Goal: Task Accomplishment & Management: Manage account settings

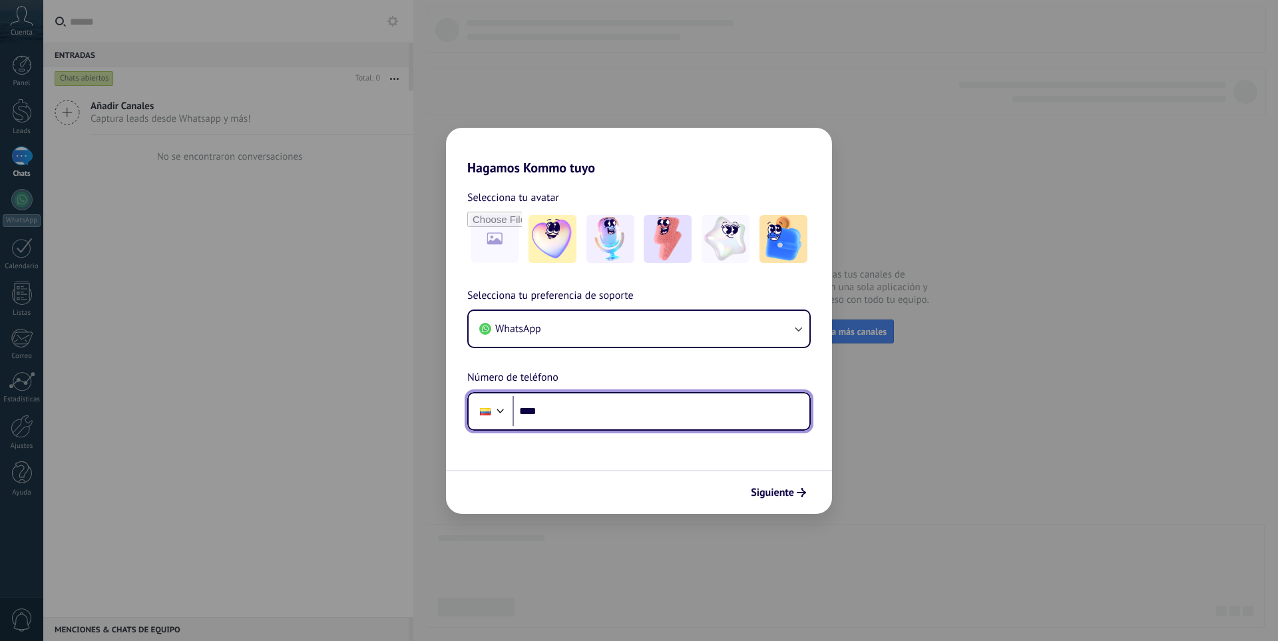
click at [559, 413] on input "****" at bounding box center [661, 411] width 297 height 31
click at [619, 413] on input "**********" at bounding box center [661, 411] width 297 height 31
type input "**********"
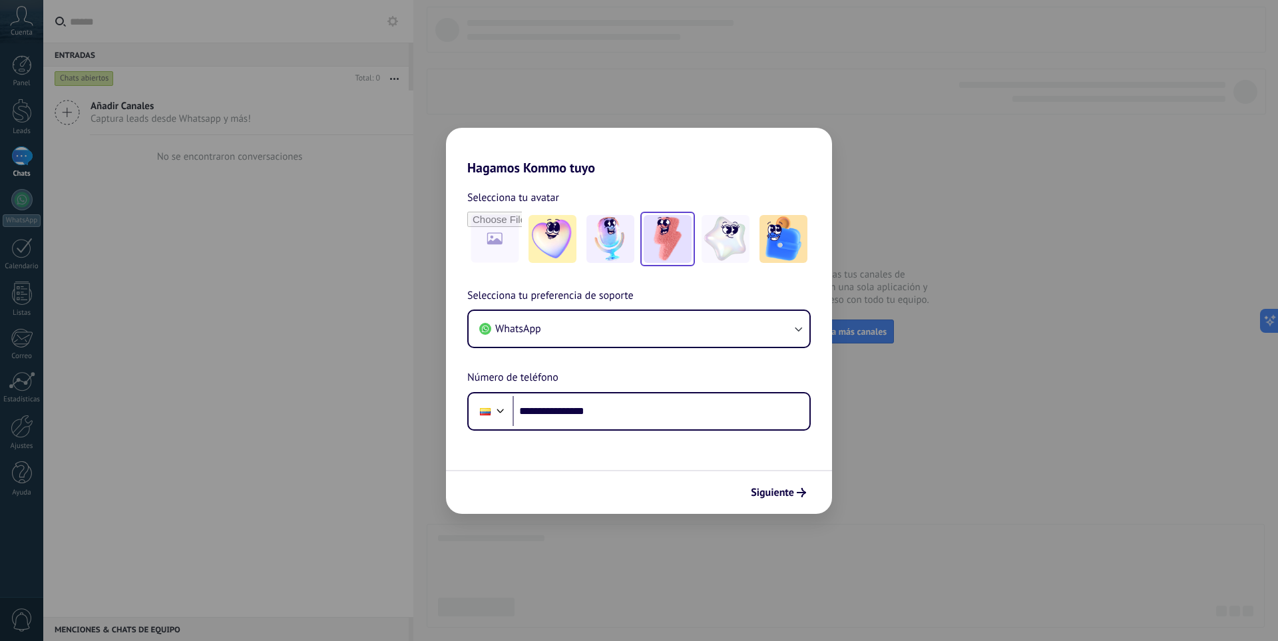
click at [664, 249] on img at bounding box center [668, 239] width 48 height 48
click at [775, 495] on span "Siguiente" at bounding box center [772, 492] width 43 height 9
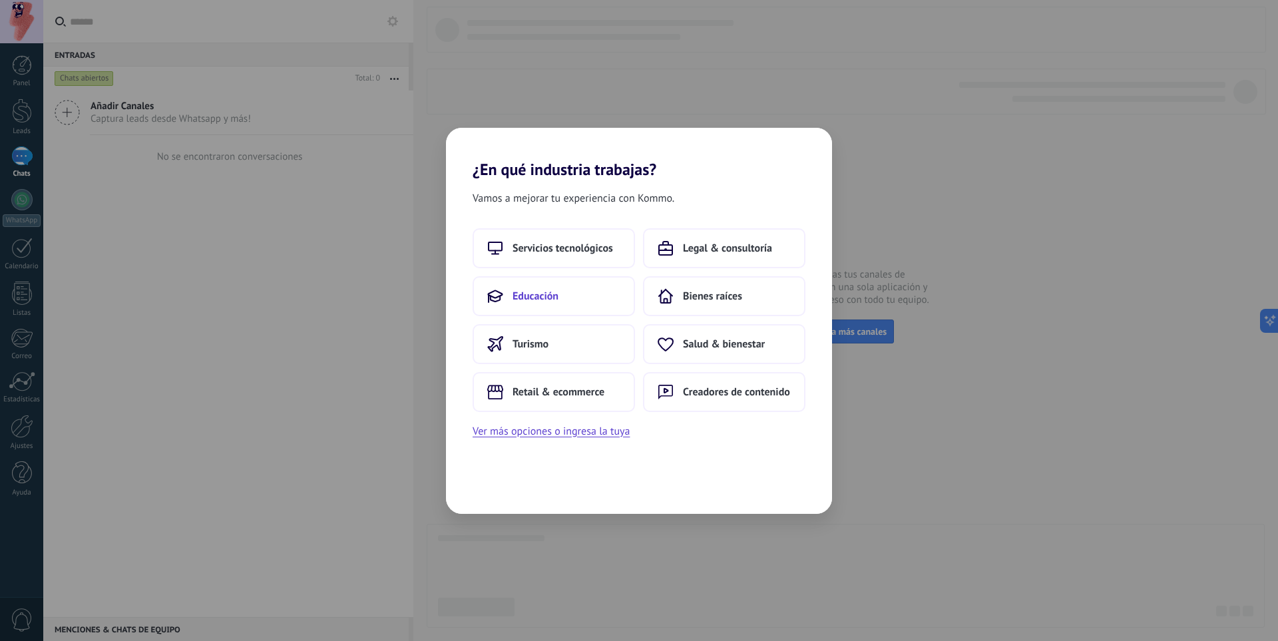
click at [530, 306] on button "Educación" at bounding box center [554, 296] width 162 height 40
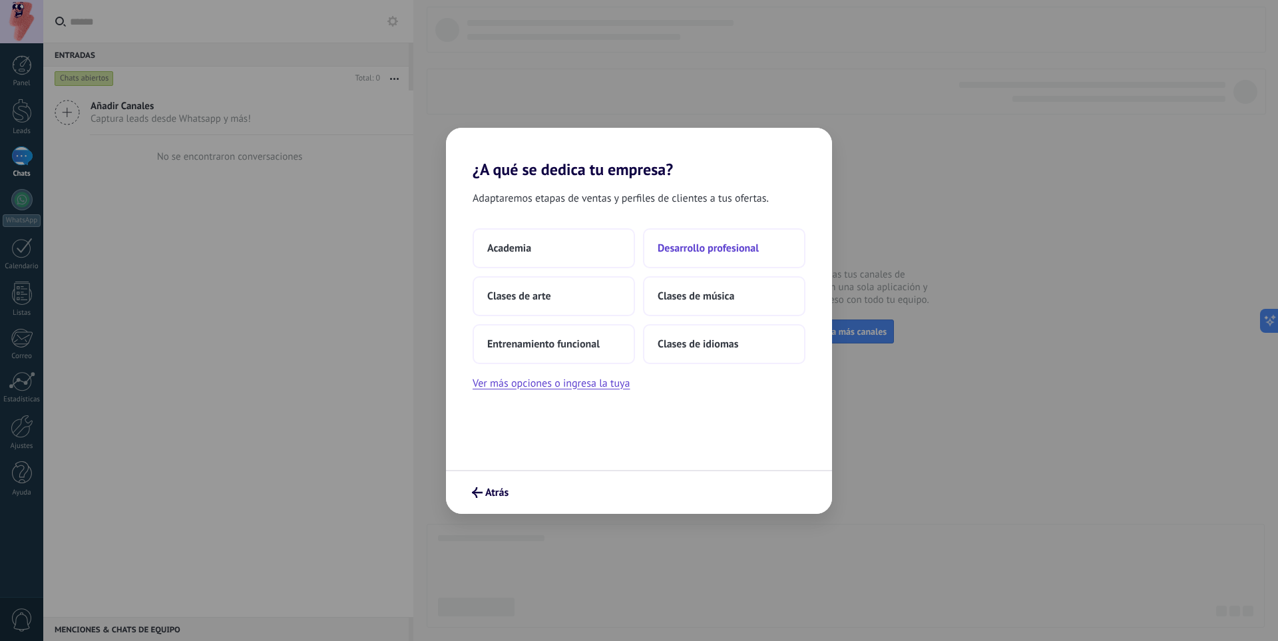
click at [728, 250] on span "Desarrollo profesional" at bounding box center [708, 248] width 101 height 13
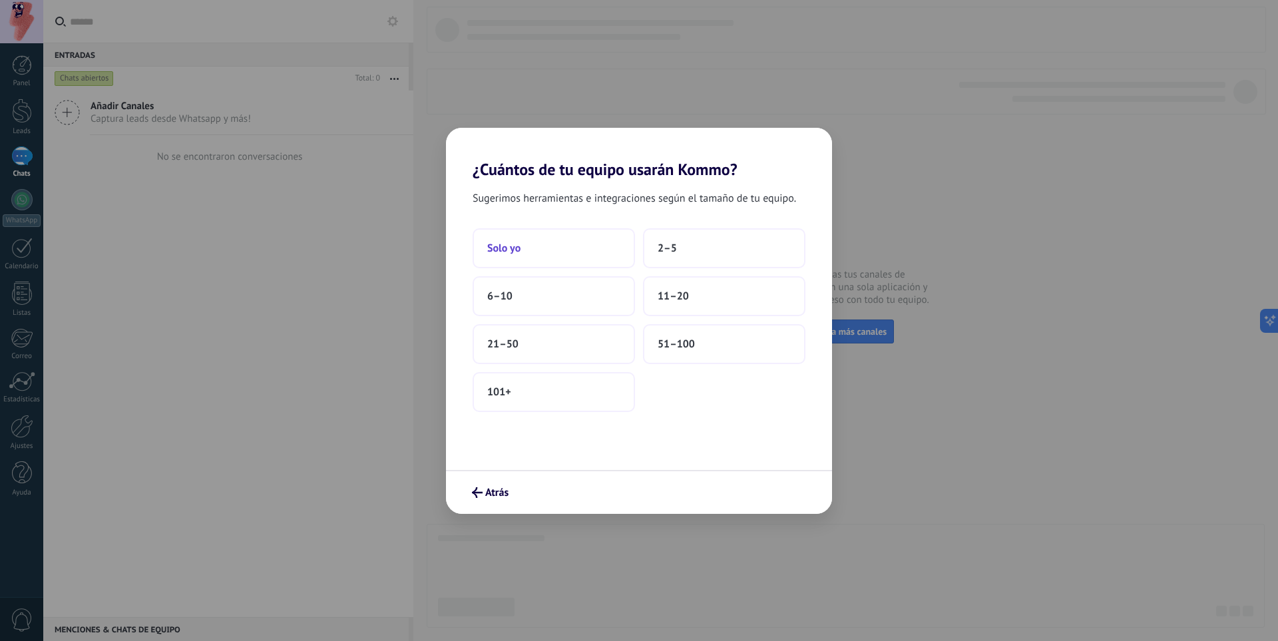
click at [519, 261] on button "Solo yo" at bounding box center [554, 248] width 162 height 40
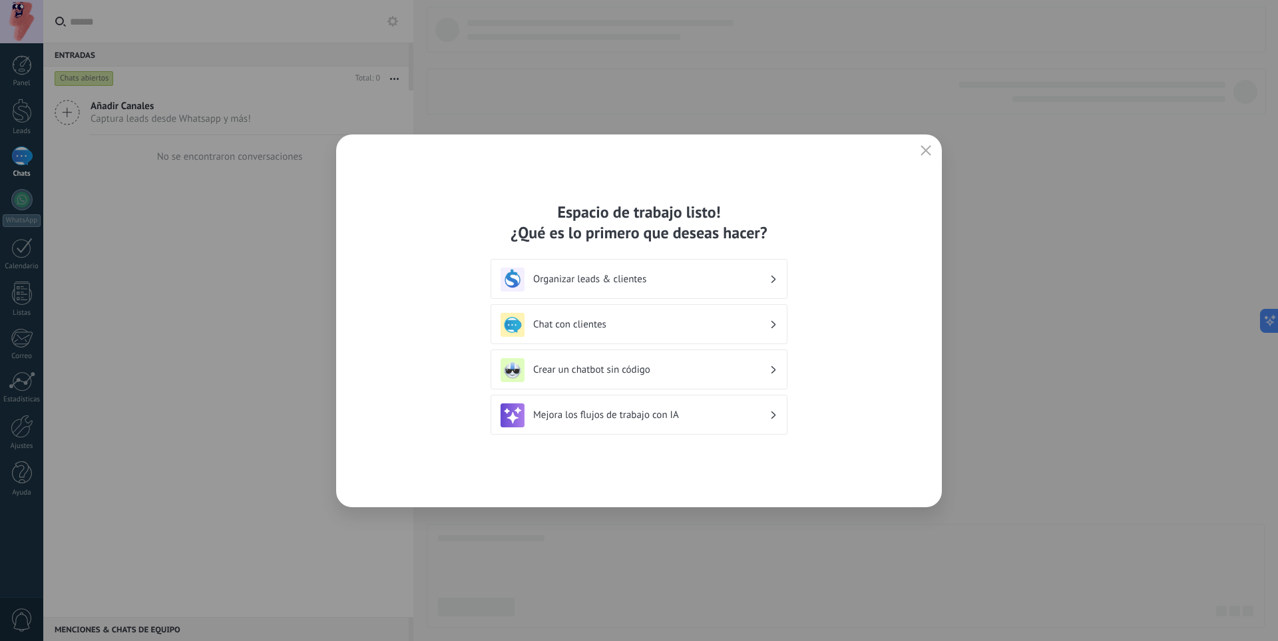
click at [610, 320] on h3 "Chat con clientes" at bounding box center [651, 324] width 236 height 13
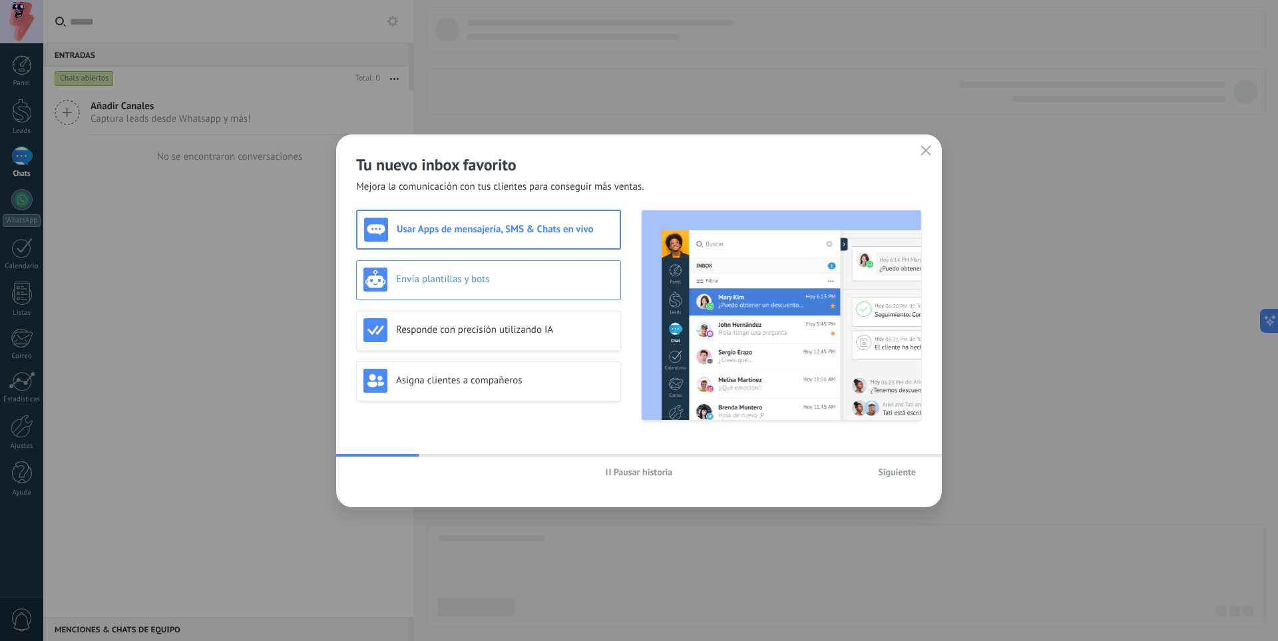
click at [537, 276] on h3 "Envía plantillas y bots" at bounding box center [505, 279] width 218 height 13
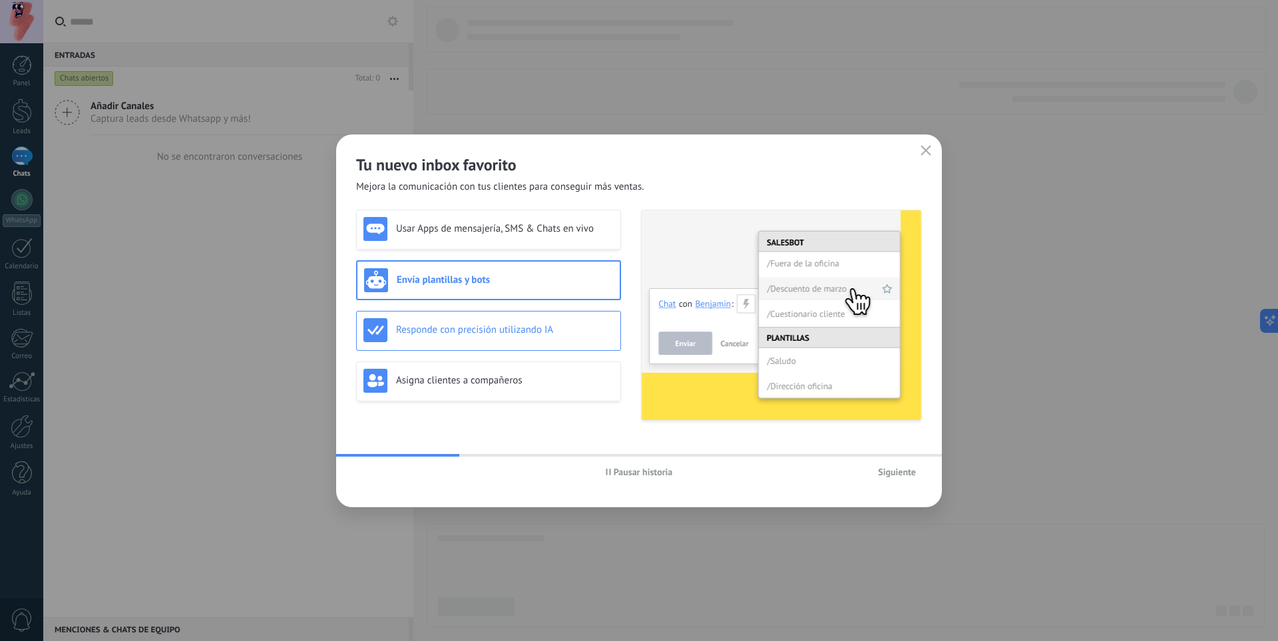
click at [528, 326] on h3 "Responde con precisión utilizando IA" at bounding box center [505, 330] width 218 height 13
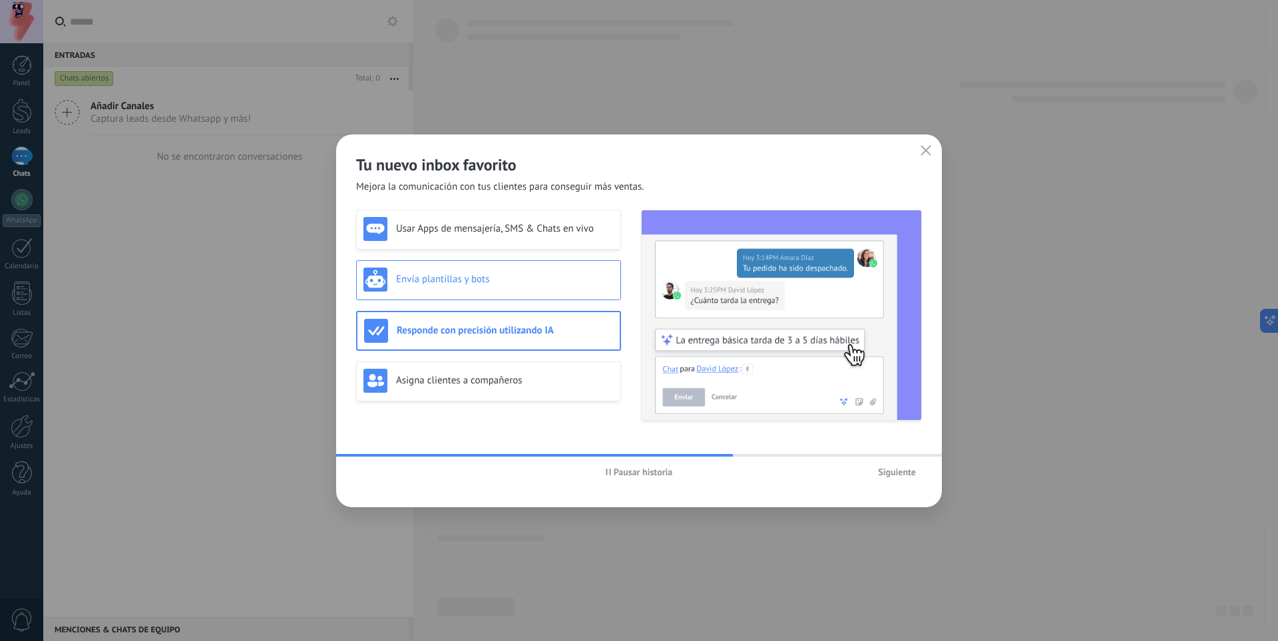
click at [465, 288] on div "Envía plantillas y bots" at bounding box center [488, 280] width 250 height 24
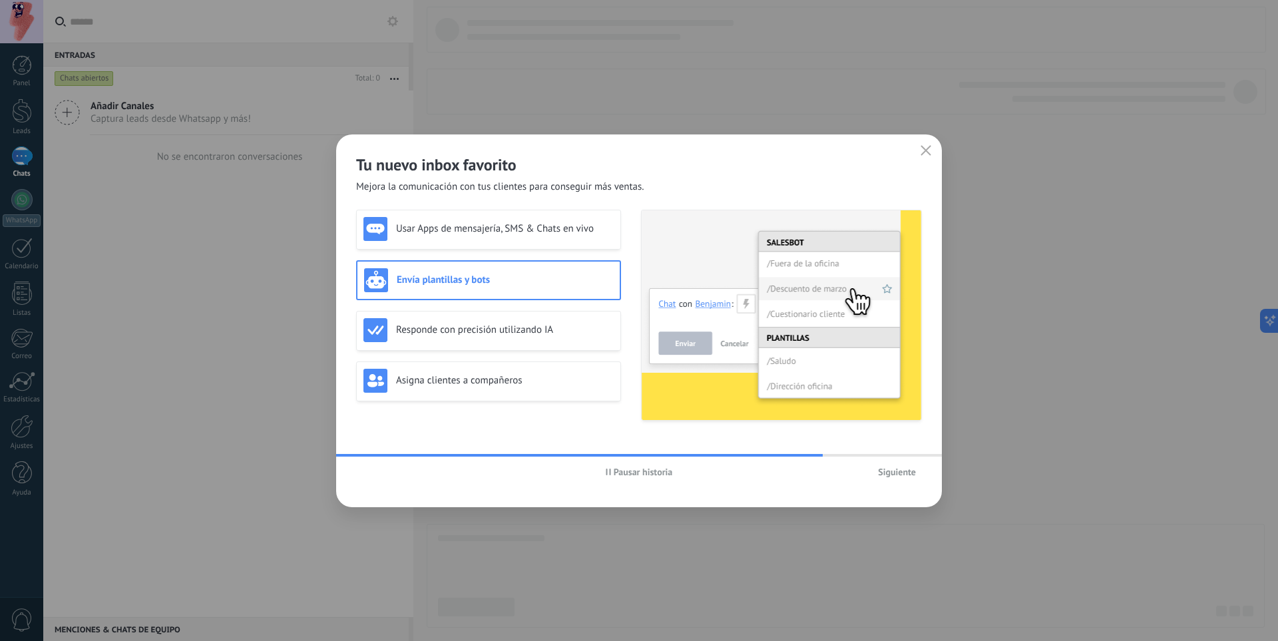
click at [505, 257] on div "Usar Apps de mensajería, SMS & Chats en vivo Envía plantillas y bots Responde c…" at bounding box center [488, 315] width 265 height 211
click at [506, 250] on div "Usar Apps de mensajería, SMS & Chats en vivo Envía plantillas y bots Responde c…" at bounding box center [488, 315] width 265 height 211
click at [508, 234] on h3 "Usar Apps de mensajería, SMS & Chats en vivo" at bounding box center [505, 228] width 218 height 13
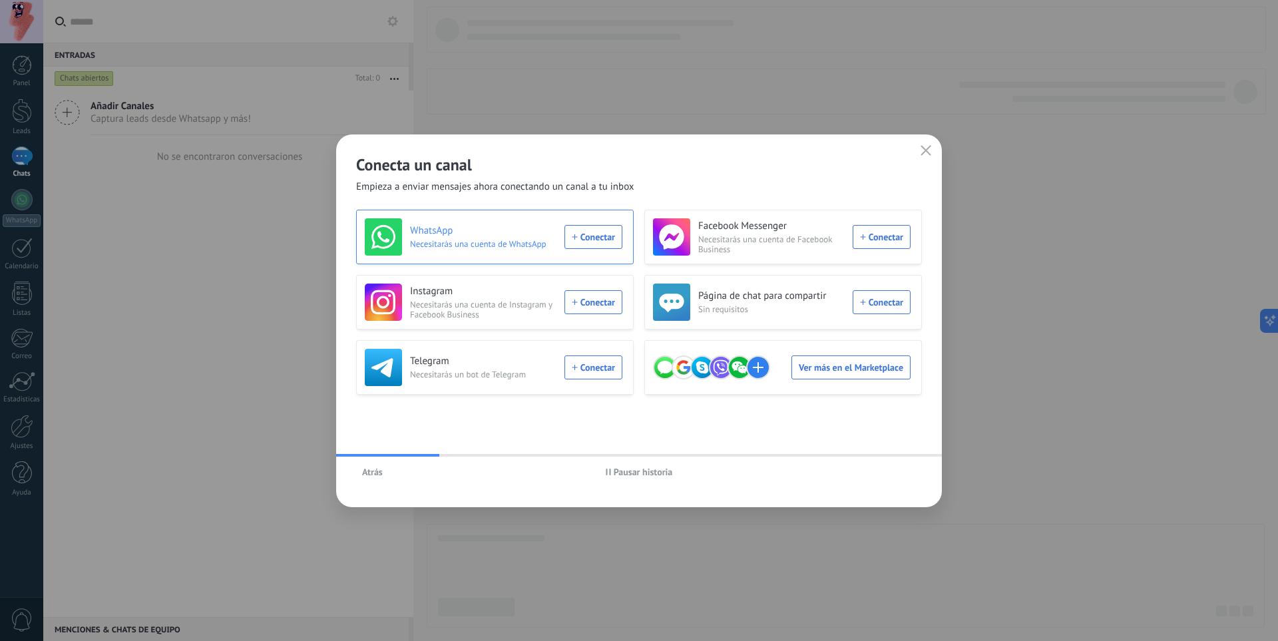
click at [602, 252] on div "WhatsApp Necesitarás una cuenta de WhatsApp Conectar" at bounding box center [494, 236] width 258 height 37
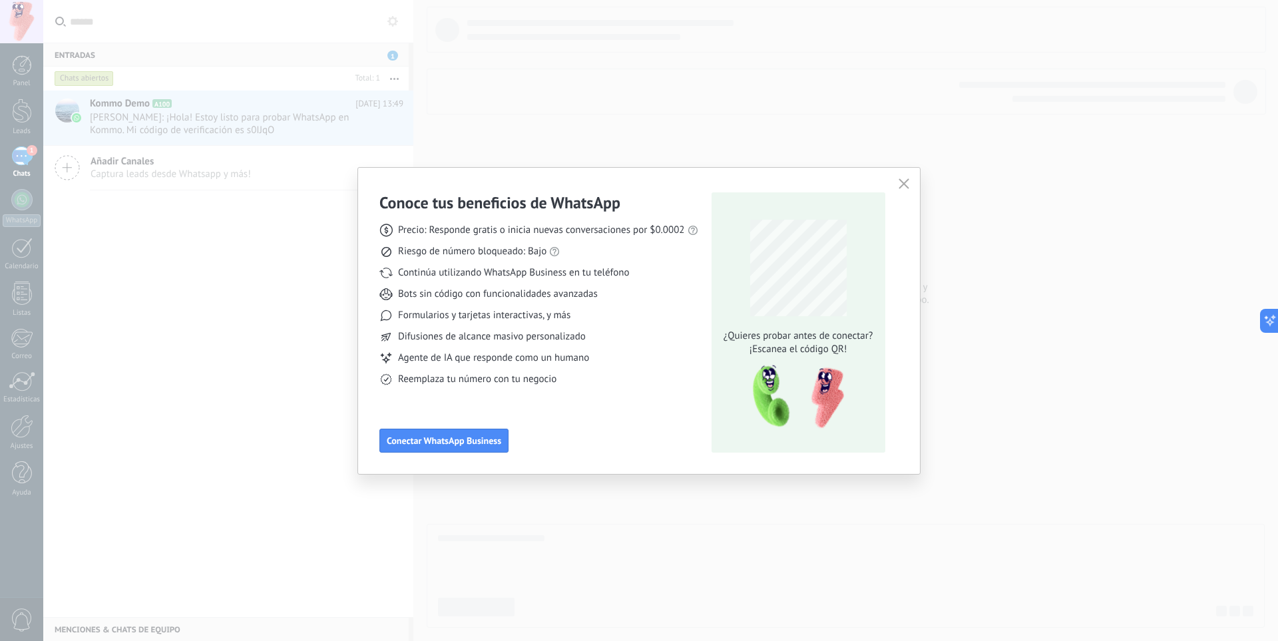
click at [909, 184] on button "button" at bounding box center [903, 184] width 17 height 19
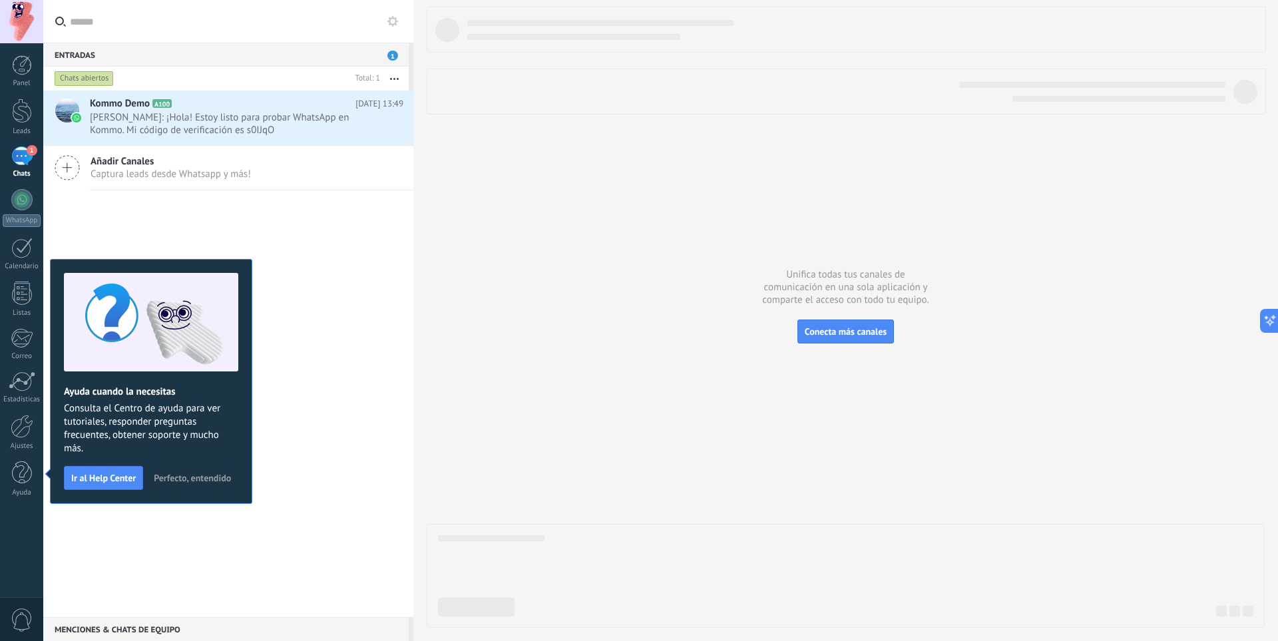
click at [389, 53] on span "1" at bounding box center [392, 56] width 11 height 10
click at [244, 127] on span "[PERSON_NAME]: ¡Hola! Estoy listo para probar WhatsApp en Kommo. Mi código de v…" at bounding box center [234, 123] width 288 height 25
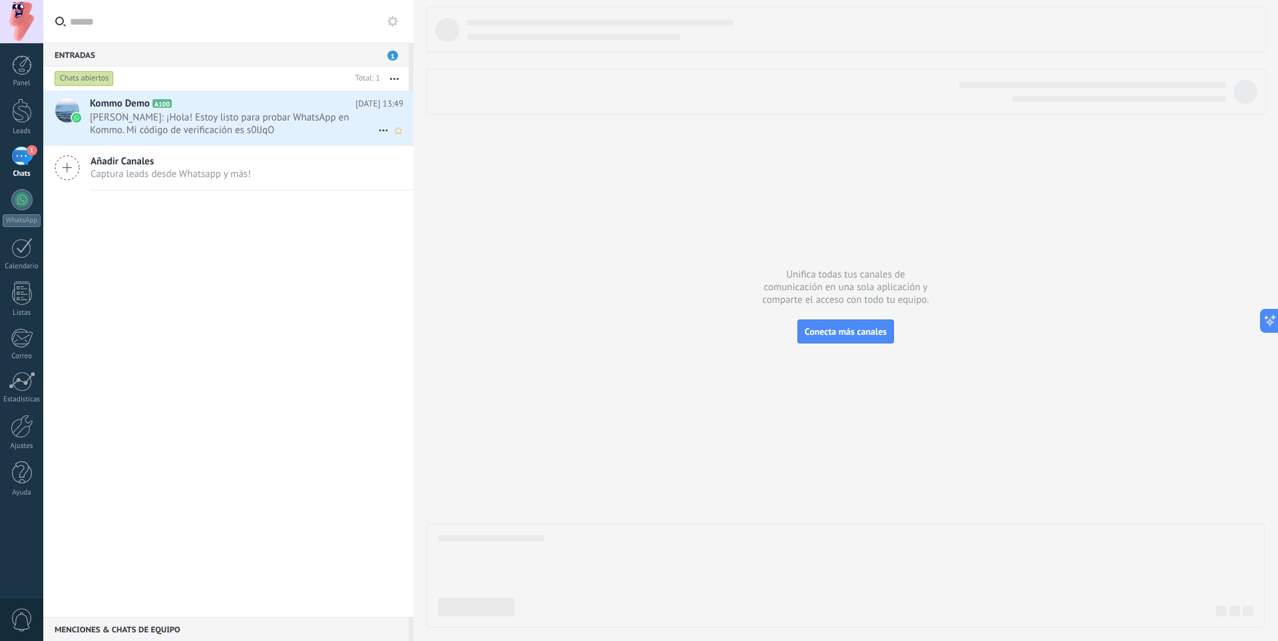
click at [244, 127] on span "[PERSON_NAME]: ¡Hola! Estoy listo para probar WhatsApp en Kommo. Mi código de v…" at bounding box center [234, 123] width 288 height 25
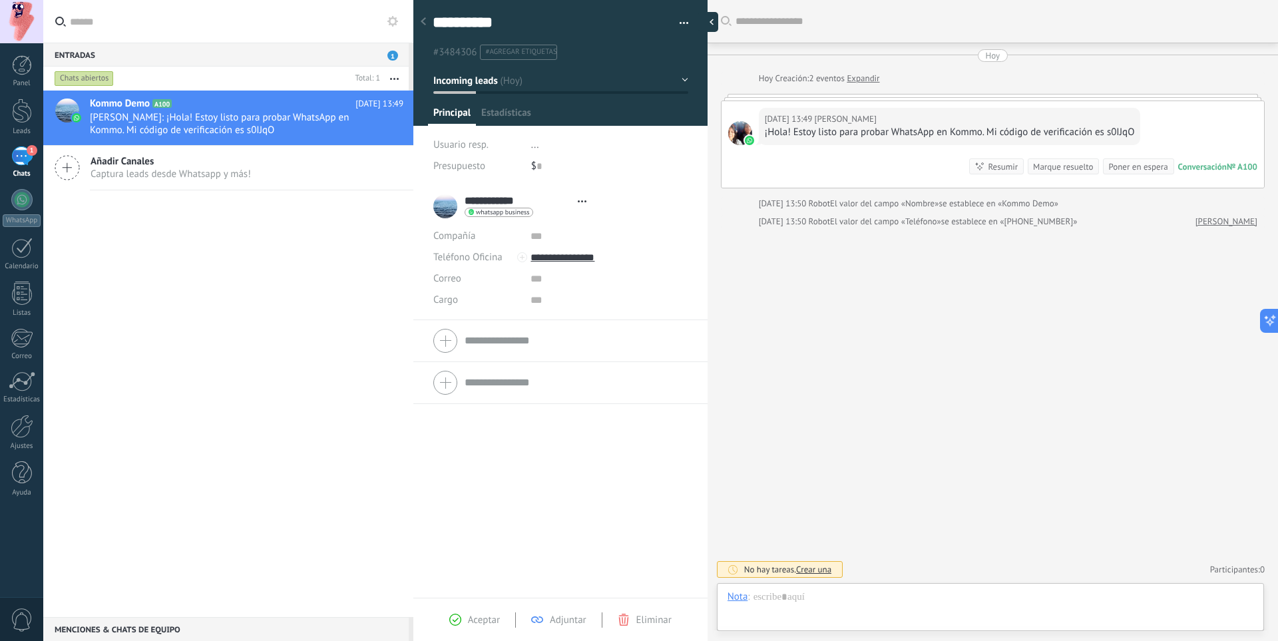
scroll to position [20, 0]
click at [884, 609] on div at bounding box center [991, 610] width 526 height 40
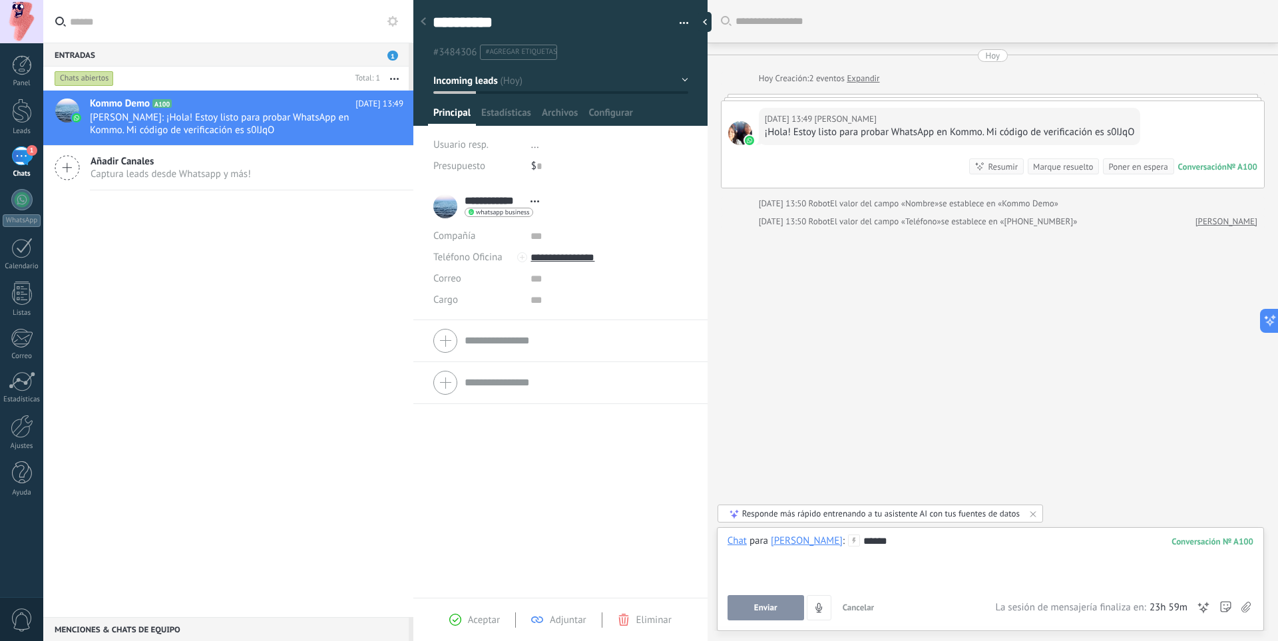
click at [767, 612] on span "Enviar" at bounding box center [765, 607] width 23 height 9
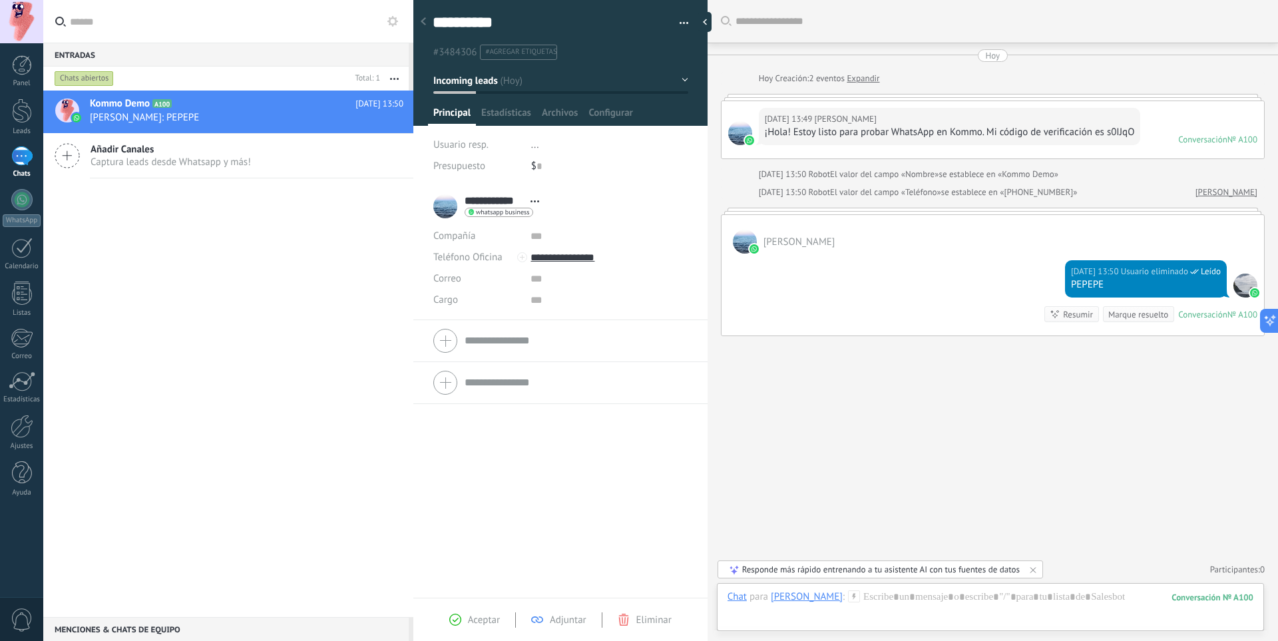
click at [217, 294] on div "Kommo Demo A100 [DATE] 13:50 [PERSON_NAME]: PEPEPE Añadir Canales Captura leads…" at bounding box center [228, 354] width 370 height 527
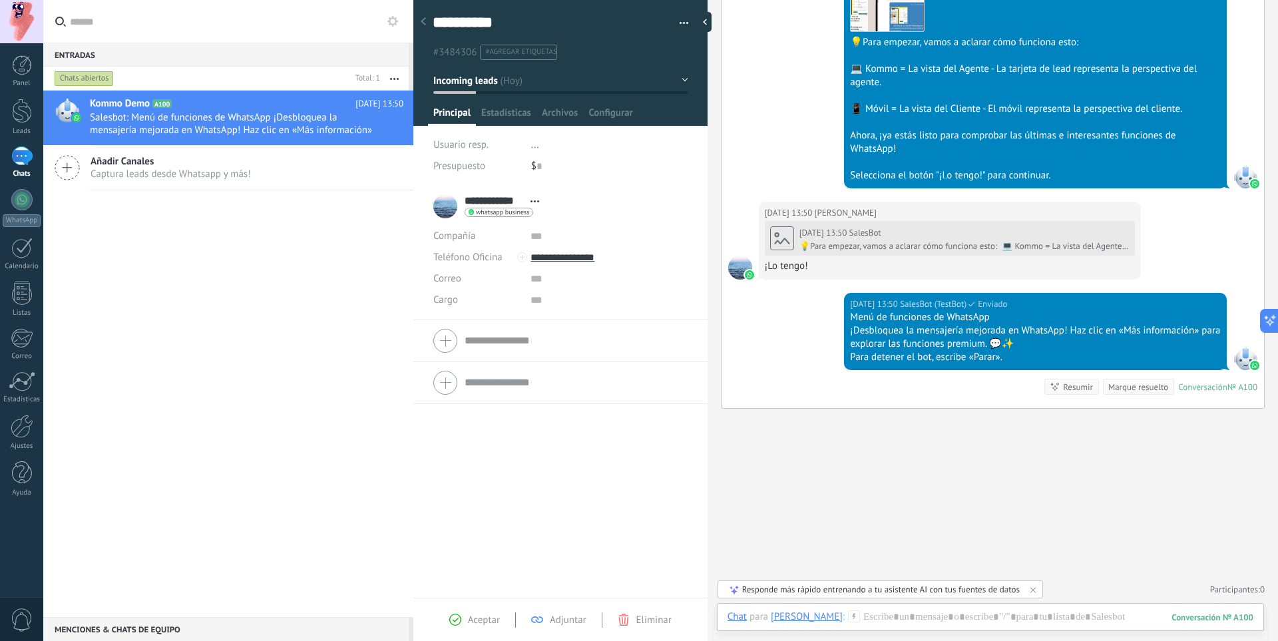
scroll to position [527, 0]
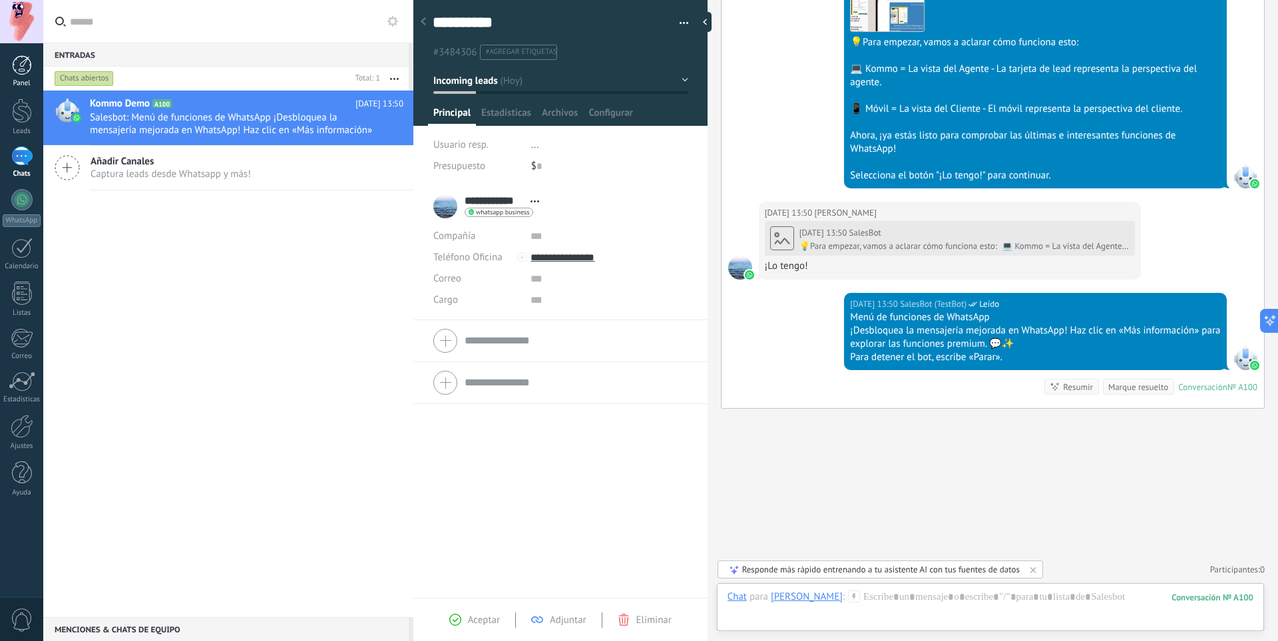
click at [24, 65] on div at bounding box center [22, 65] width 20 height 20
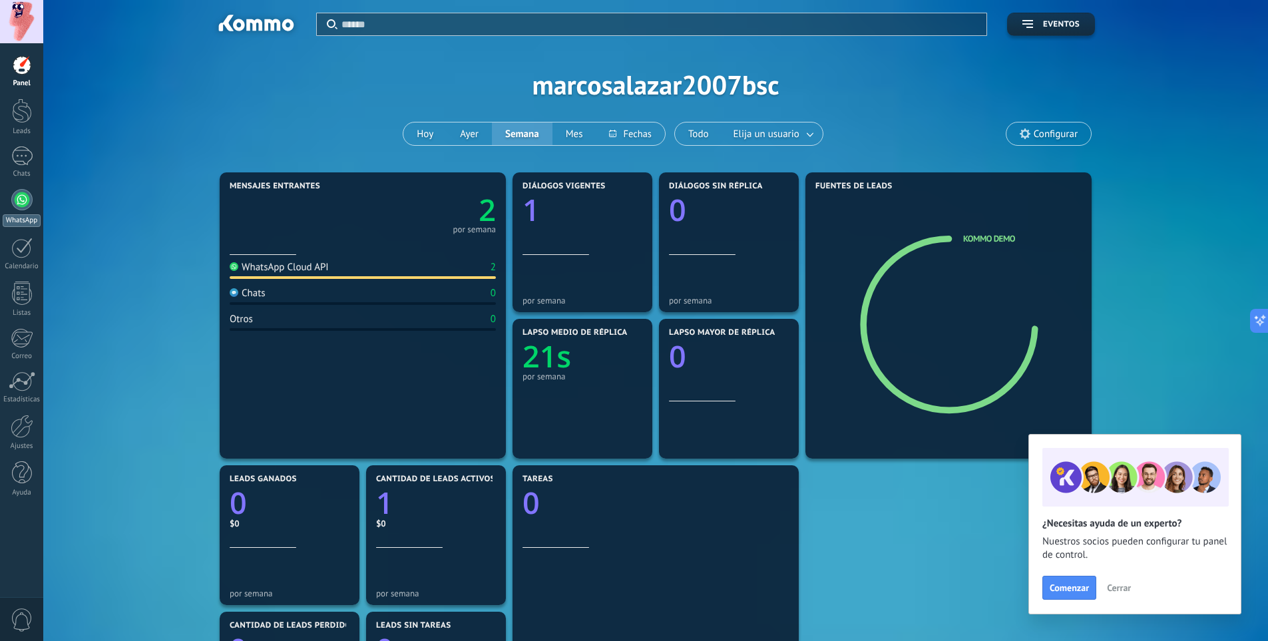
click at [23, 200] on div at bounding box center [21, 199] width 21 height 21
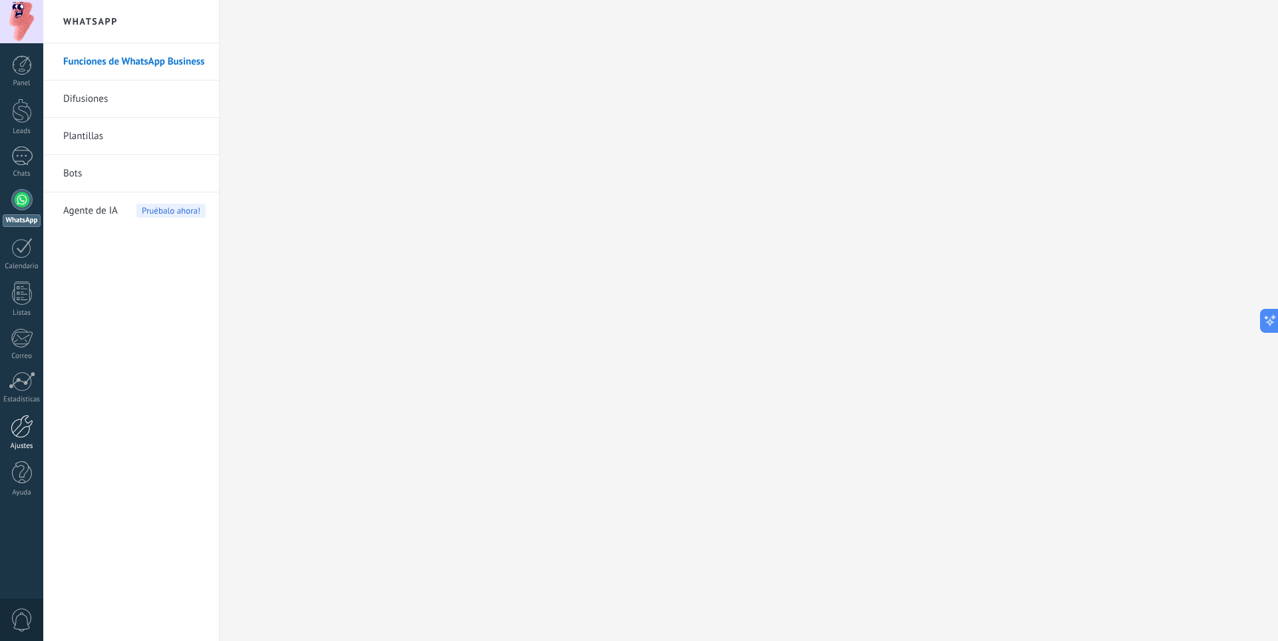
click at [29, 440] on link "Ajustes" at bounding box center [21, 433] width 43 height 36
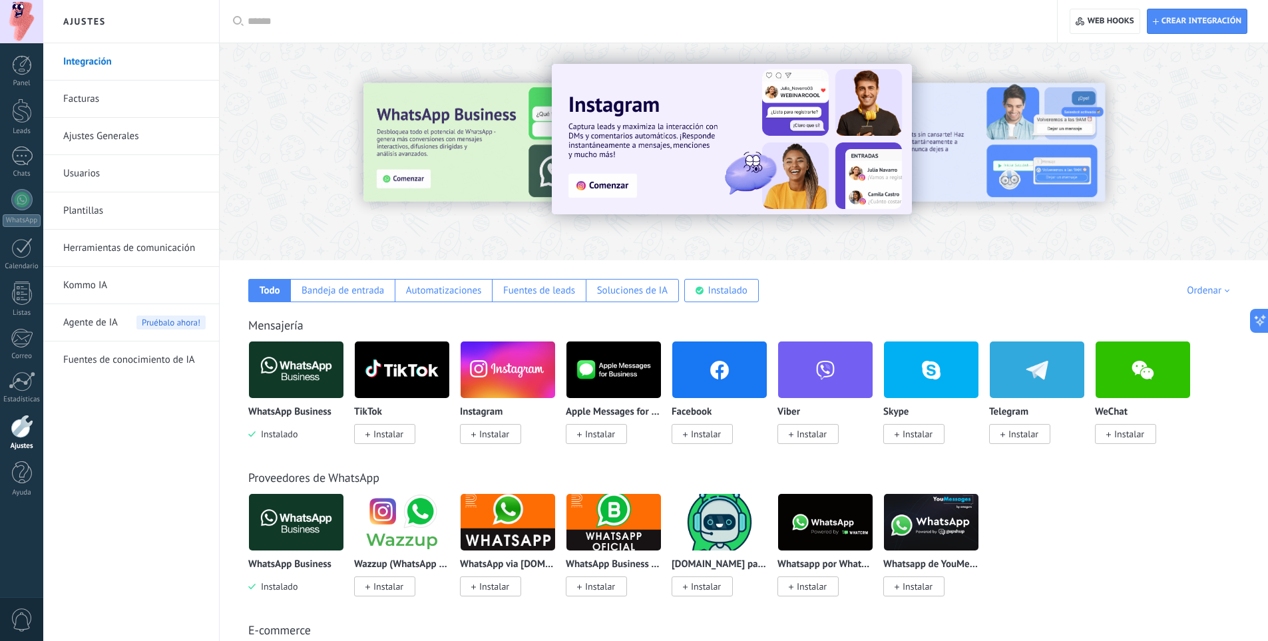
click at [280, 381] on img at bounding box center [296, 369] width 95 height 65
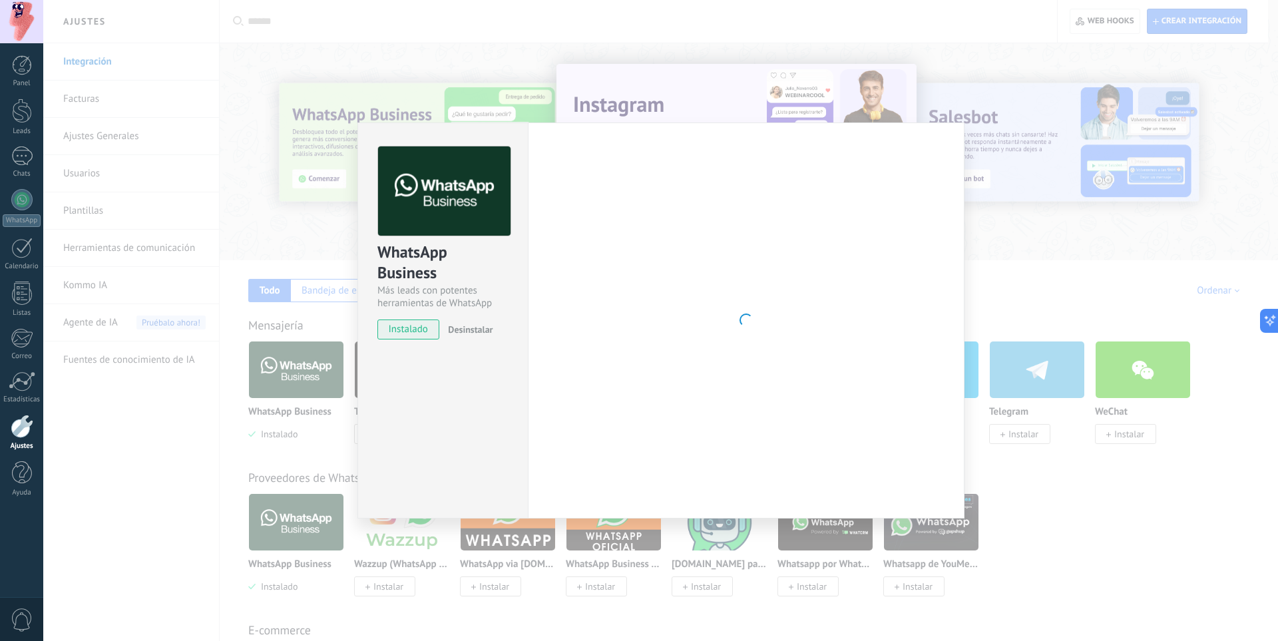
click at [290, 316] on div "WhatsApp Business Más leads con potentes herramientas de WhatsApp instalado Des…" at bounding box center [660, 320] width 1235 height 641
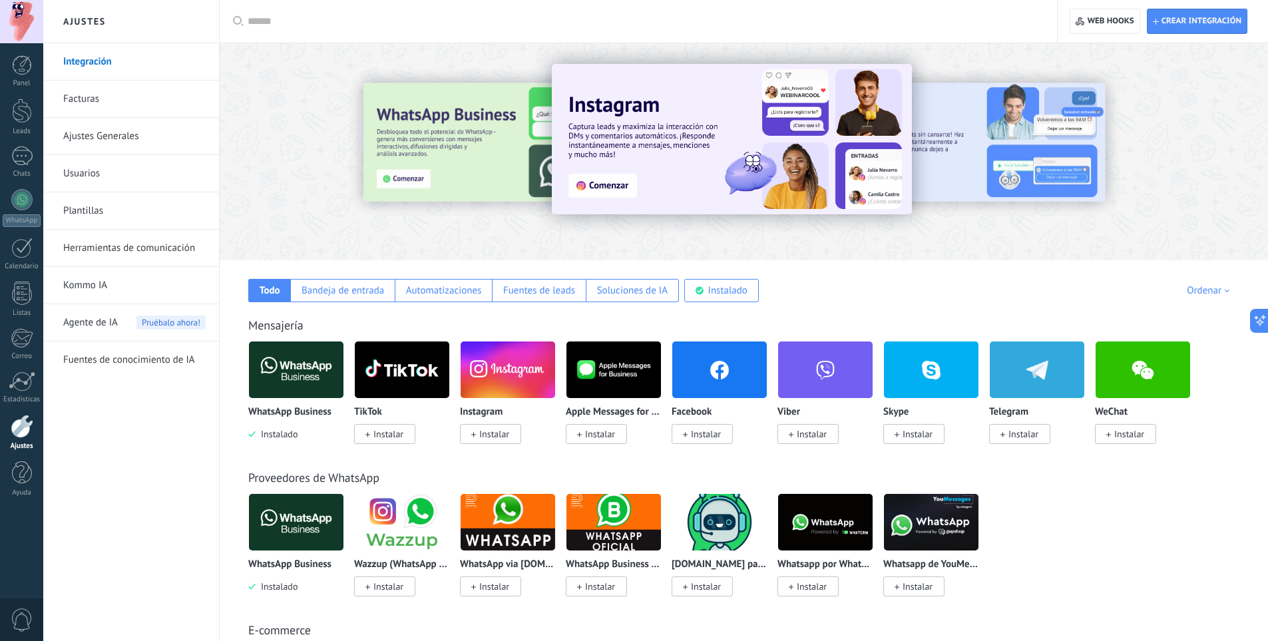
click at [87, 292] on link "Kommo IA" at bounding box center [134, 285] width 142 height 37
